Goal: Check status: Check status

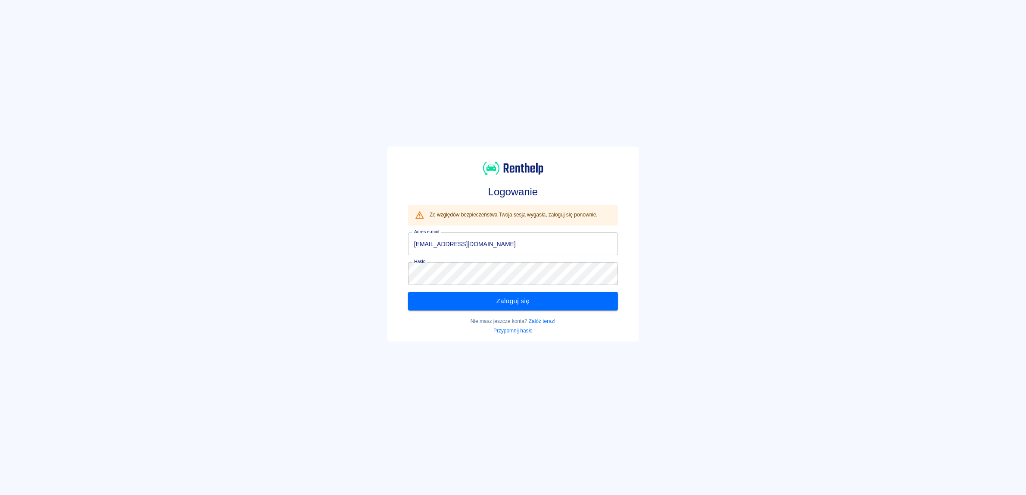
click at [667, 272] on div "Logowanie Ze względów bezpieczeństwa Twoja sesja wygasła, zaloguj się ponownie.…" at bounding box center [509, 240] width 1033 height 495
click at [550, 294] on button "Zaloguj się" at bounding box center [513, 301] width 210 height 18
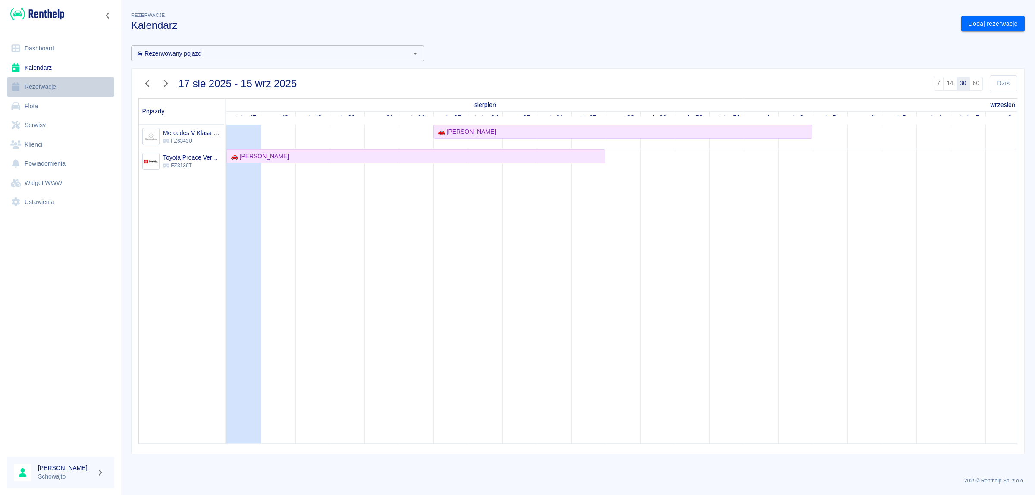
click at [53, 87] on link "Rezerwacje" at bounding box center [60, 86] width 107 height 19
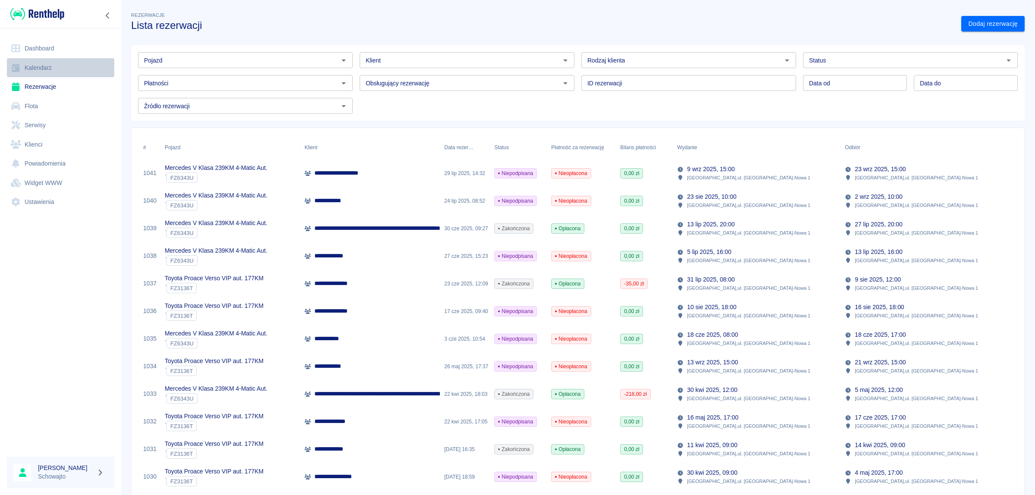
click at [44, 68] on link "Kalendarz" at bounding box center [60, 67] width 107 height 19
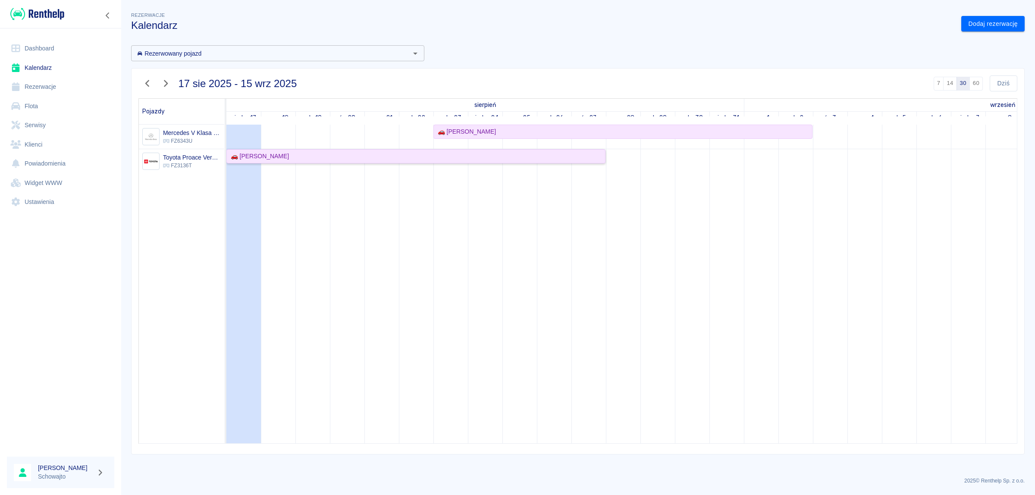
click at [446, 159] on div "🚗 [PERSON_NAME]" at bounding box center [415, 156] width 377 height 9
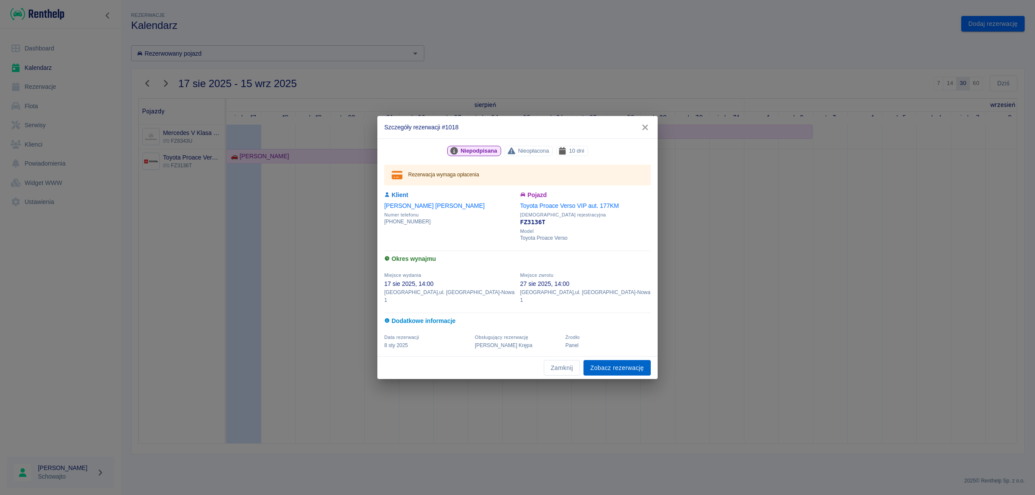
click at [619, 366] on link "Zobacz rezerwację" at bounding box center [616, 368] width 67 height 16
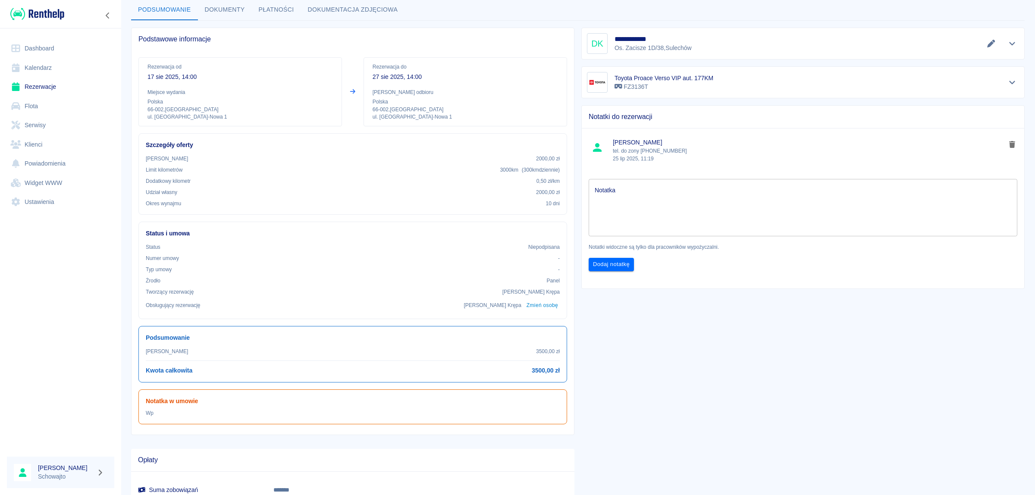
scroll to position [114, 0]
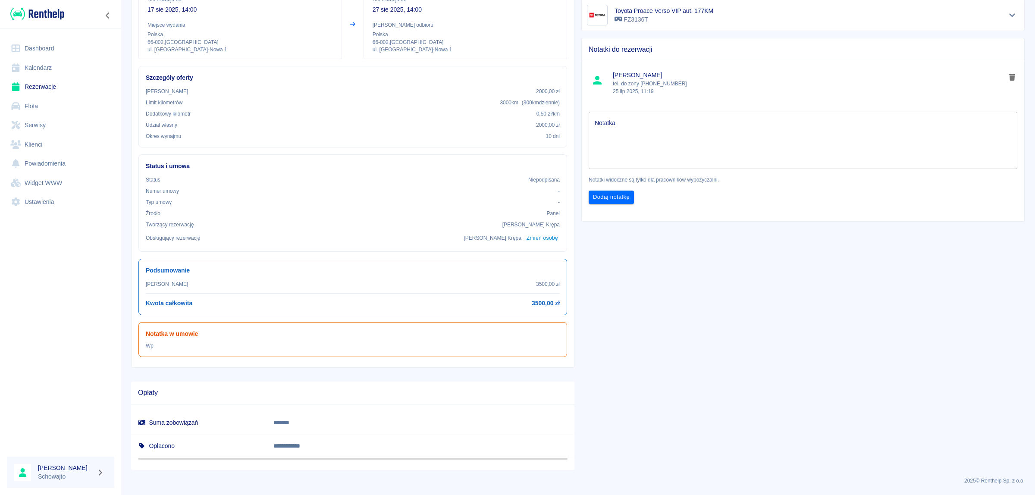
click at [235, 338] on h6 "Notatka w umowie" at bounding box center [353, 333] width 414 height 9
click at [486, 337] on h6 "Notatka w umowie" at bounding box center [353, 333] width 414 height 9
drag, startPoint x: 305, startPoint y: 328, endPoint x: 163, endPoint y: 337, distance: 142.5
click at [285, 328] on div "Notatka w umowie Wp" at bounding box center [352, 339] width 428 height 35
click at [163, 337] on h6 "Notatka w umowie" at bounding box center [353, 333] width 414 height 9
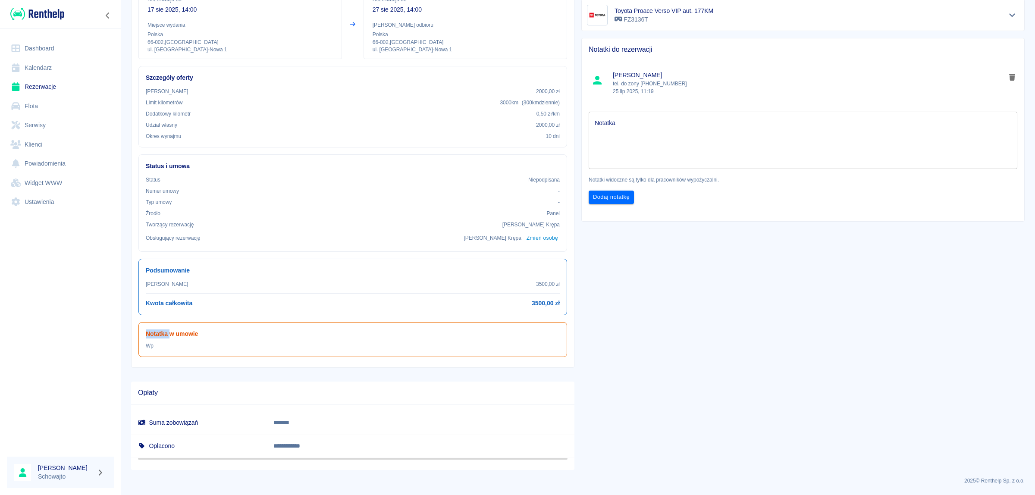
click at [163, 337] on h6 "Notatka w umowie" at bounding box center [353, 333] width 414 height 9
click at [157, 337] on div at bounding box center [157, 337] width 0 height 0
click at [197, 350] on div "Notatka w umowie Wp" at bounding box center [352, 339] width 428 height 35
click at [246, 346] on p "Wp" at bounding box center [353, 346] width 414 height 8
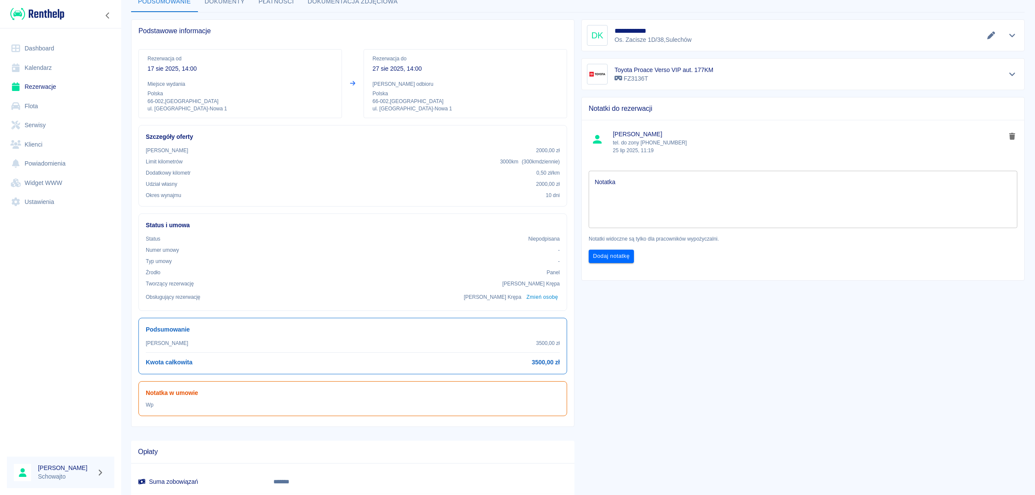
scroll to position [0, 0]
